Goal: Obtain resource: Download file/media

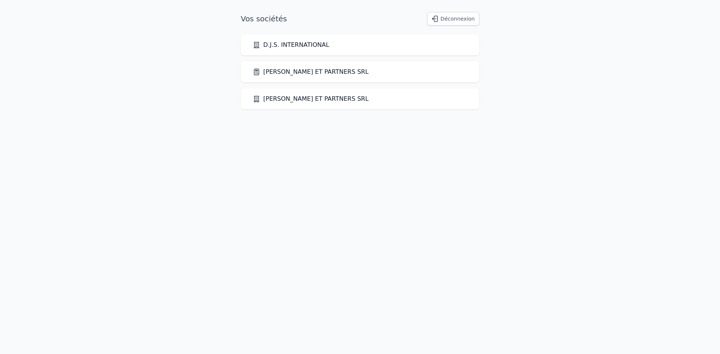
drag, startPoint x: 289, startPoint y: 74, endPoint x: 272, endPoint y: 67, distance: 18.0
click at [289, 73] on link "[PERSON_NAME] ET PARTNERS SRL" at bounding box center [311, 71] width 116 height 9
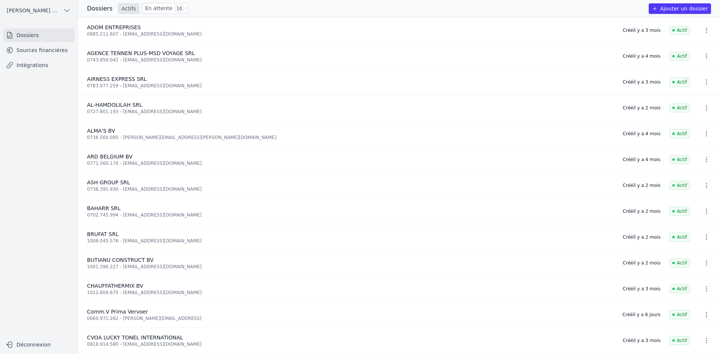
click at [44, 47] on link "Sources financières" at bounding box center [39, 49] width 72 height 13
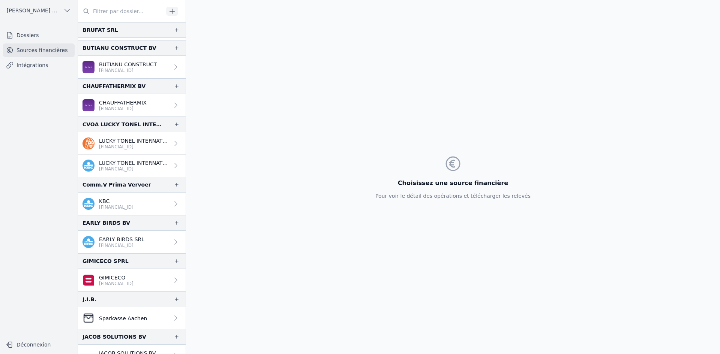
scroll to position [225, 0]
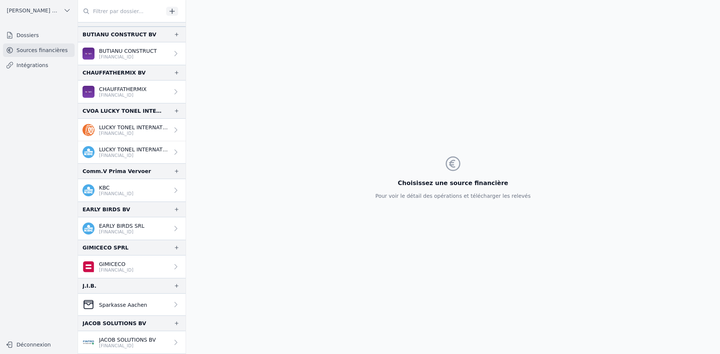
click at [137, 301] on p "Sparkasse Aachen" at bounding box center [123, 304] width 48 height 7
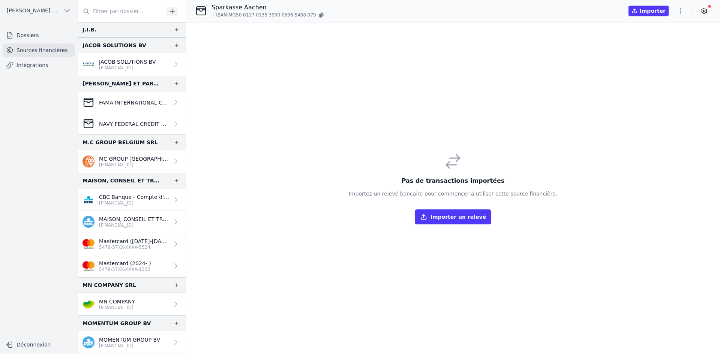
scroll to position [450, 0]
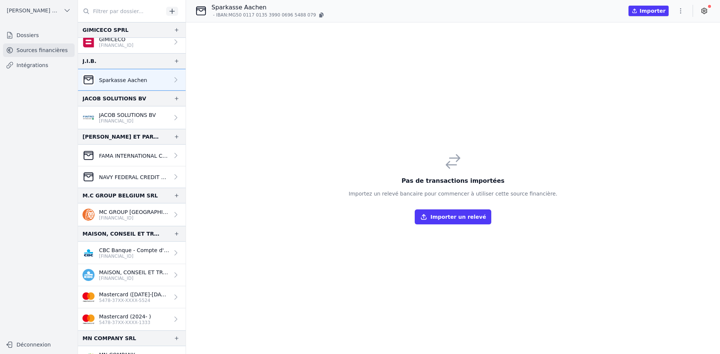
click at [130, 157] on p "FAMA INTERNATIONAL COMMUNICATIONS - JPMorgan Chase Bank (Account [FINANCIAL_ID])" at bounding box center [134, 155] width 70 height 7
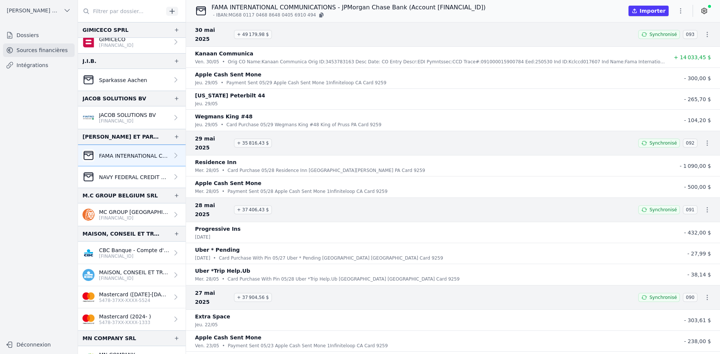
click at [118, 179] on p "NAVY FEDERAL CREDIT UNION - FAMA COMMUNICAT LLC (Business Checking Account [FIN…" at bounding box center [134, 177] width 70 height 7
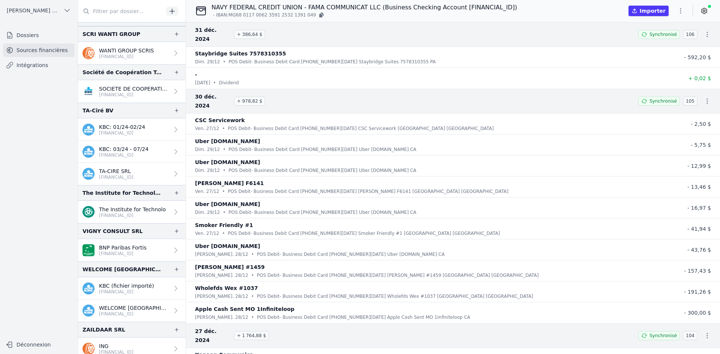
scroll to position [1376, 0]
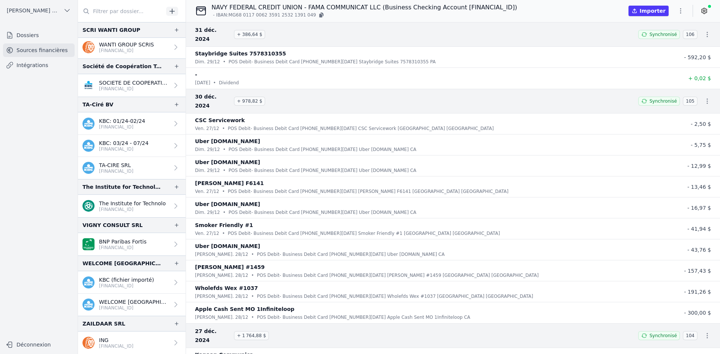
click at [123, 347] on p "[FINANCIAL_ID]" at bounding box center [116, 346] width 34 height 6
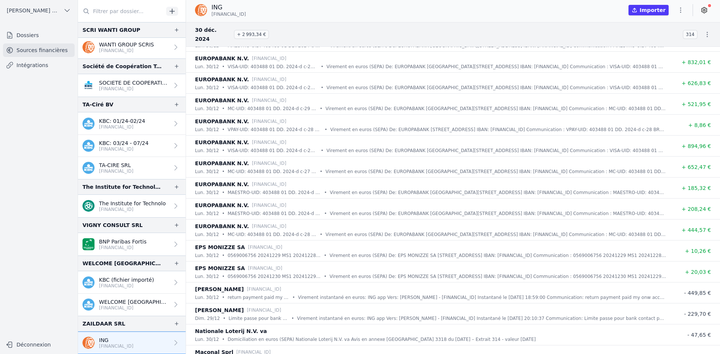
scroll to position [412, 0]
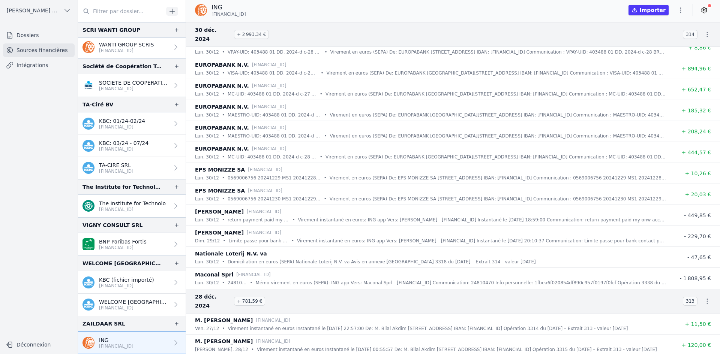
click at [676, 12] on icon "button" at bounding box center [679, 9] width 7 height 7
click at [664, 36] on button "Exporter" at bounding box center [662, 40] width 54 height 14
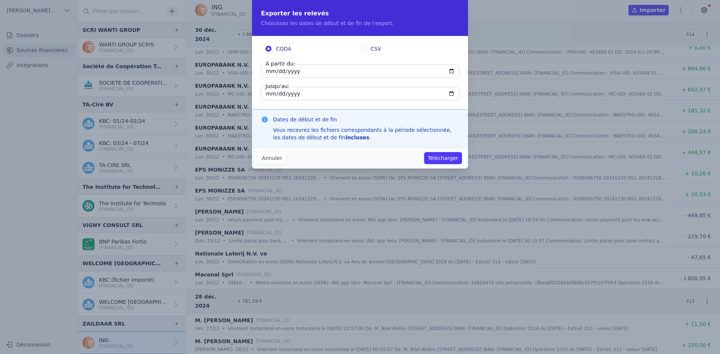
click at [270, 68] on input "[DATE]" at bounding box center [360, 70] width 198 height 13
type input "[DATE]"
click at [434, 158] on button "Télécharger" at bounding box center [443, 158] width 38 height 12
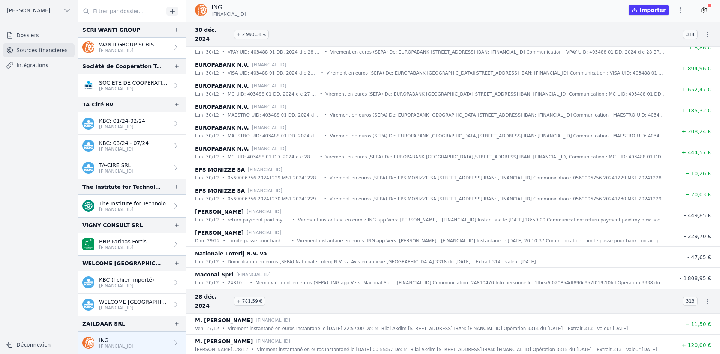
scroll to position [1339, 0]
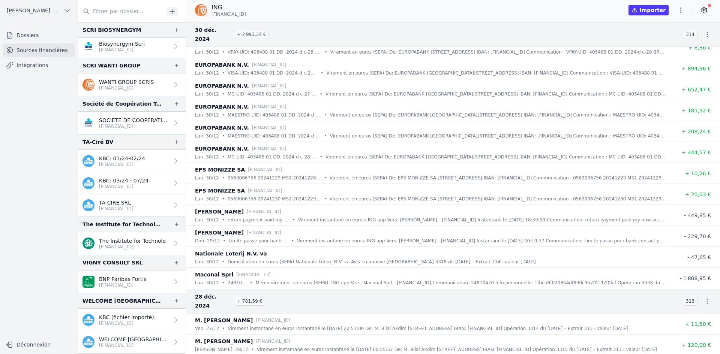
click at [112, 242] on p "The Institute for Technolo" at bounding box center [132, 240] width 67 height 7
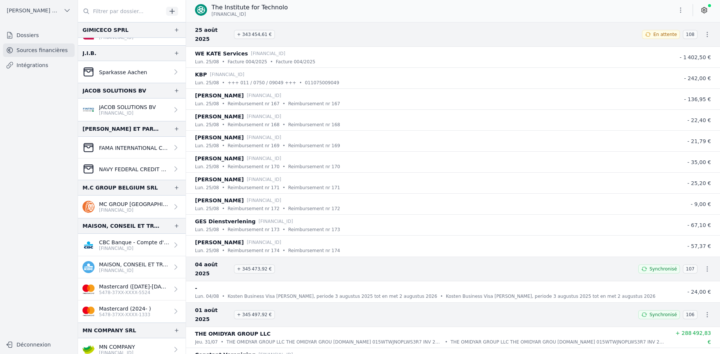
scroll to position [439, 0]
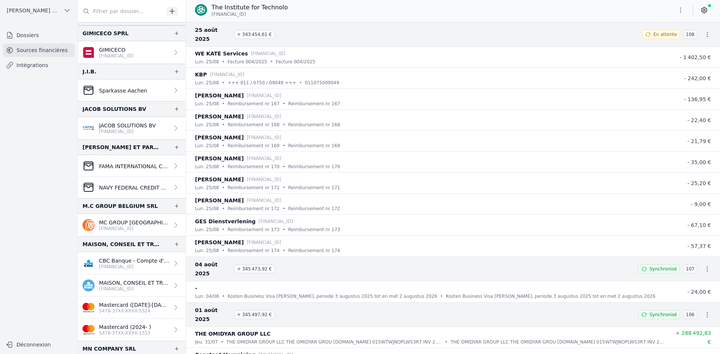
click at [101, 93] on p "Sparkasse Aachen" at bounding box center [123, 90] width 48 height 7
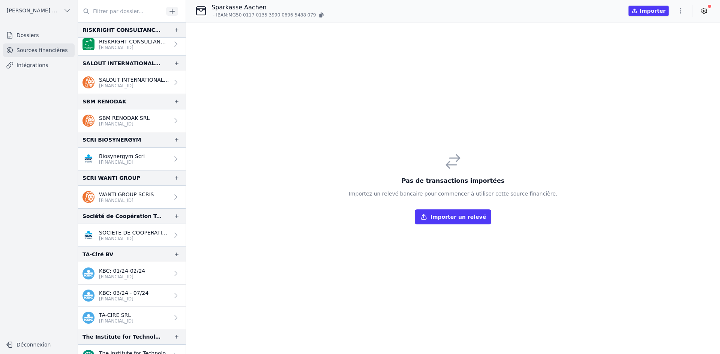
scroll to position [1376, 0]
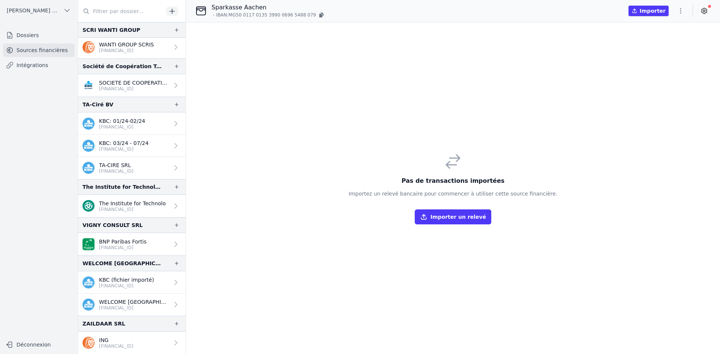
click at [109, 341] on p "ING" at bounding box center [116, 340] width 34 height 7
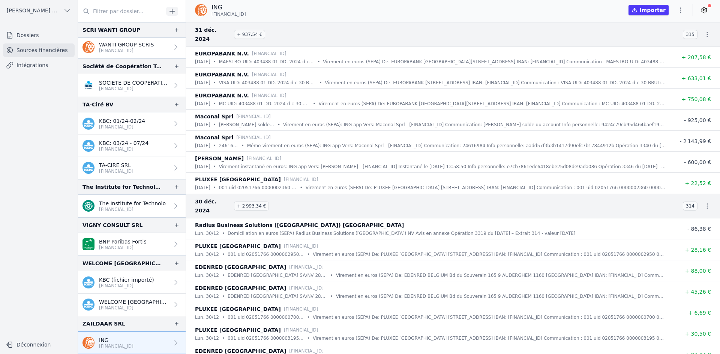
click at [105, 204] on p "The Institute for Technolo" at bounding box center [132, 203] width 67 height 7
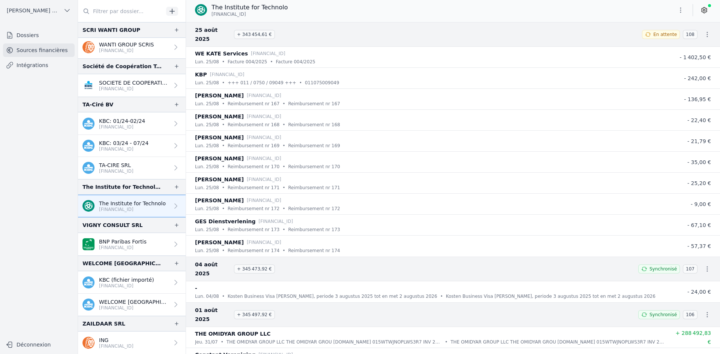
click at [682, 9] on icon "button" at bounding box center [679, 9] width 7 height 7
click at [654, 40] on button "Exporter" at bounding box center [662, 40] width 54 height 14
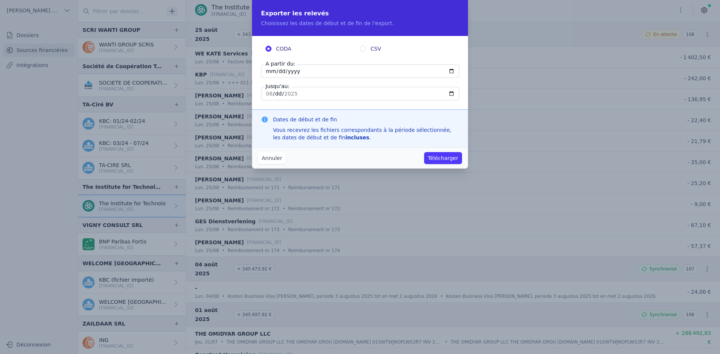
click at [269, 69] on input "[DATE]" at bounding box center [360, 70] width 198 height 13
type input "[DATE]"
click at [442, 158] on button "Télécharger" at bounding box center [443, 158] width 38 height 12
